Goal: Understand process/instructions: Learn how to perform a task or action

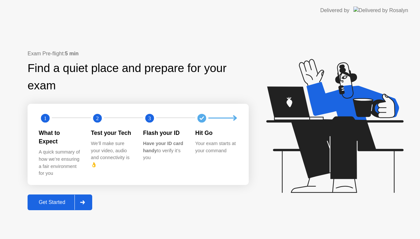
click at [49, 200] on div "Get Started" at bounding box center [52, 203] width 45 height 6
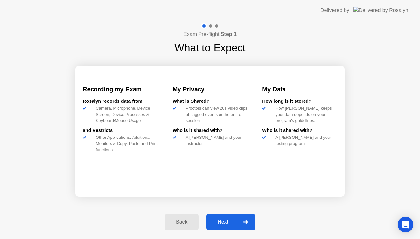
click at [226, 218] on button "Next" at bounding box center [230, 222] width 49 height 16
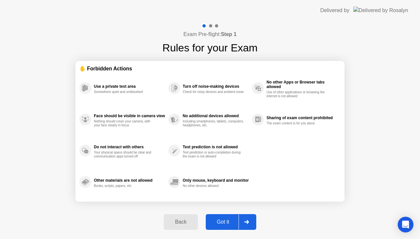
click at [224, 222] on div "Got it" at bounding box center [223, 222] width 31 height 6
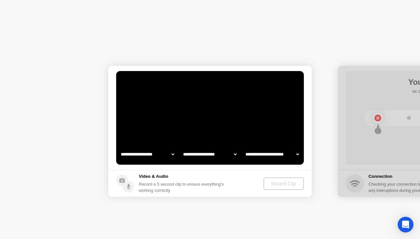
select select "**********"
select select "*******"
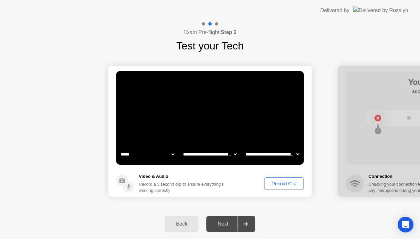
click at [271, 182] on div "Record Clip" at bounding box center [283, 183] width 35 height 5
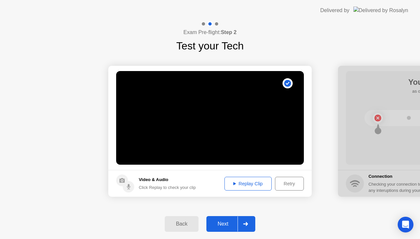
click at [219, 222] on div "Next" at bounding box center [222, 224] width 29 height 6
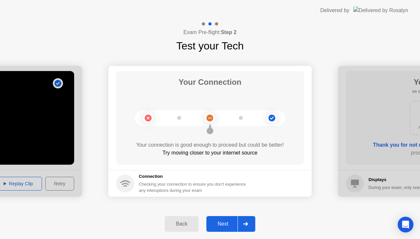
click at [219, 222] on div "Next" at bounding box center [222, 224] width 29 height 6
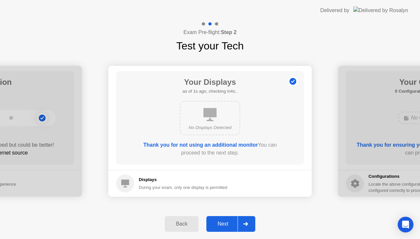
click at [219, 222] on div "Next" at bounding box center [222, 224] width 29 height 6
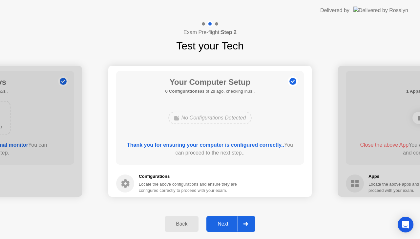
click at [219, 222] on div "Next" at bounding box center [222, 224] width 29 height 6
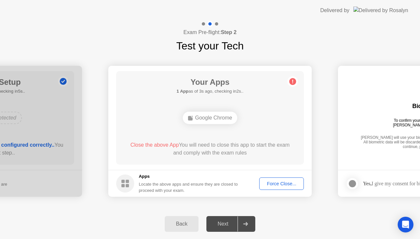
click at [220, 221] on div "Next" at bounding box center [222, 224] width 29 height 6
click at [281, 180] on button "Force Close..." at bounding box center [281, 184] width 45 height 12
click at [218, 226] on div "Next" at bounding box center [222, 224] width 29 height 6
